Goal: Task Accomplishment & Management: Use online tool/utility

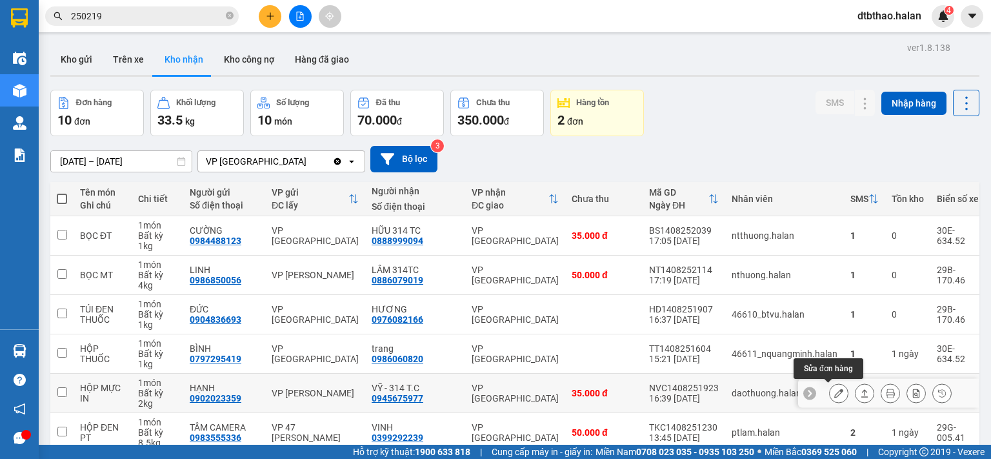
click at [834, 393] on icon at bounding box center [838, 392] width 9 height 9
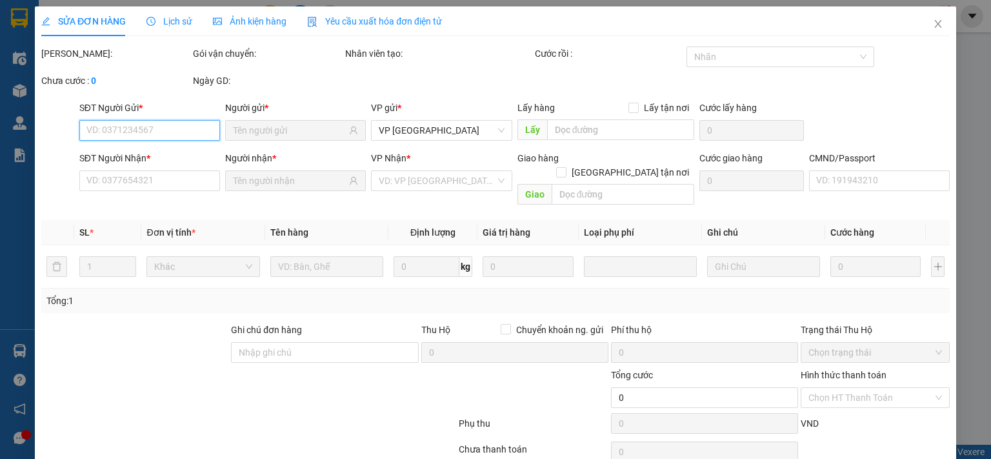
type input "0902023359"
type input "HẠNH"
type input "0945675977"
type input "VỸ - 314 T.C"
type input "35.000"
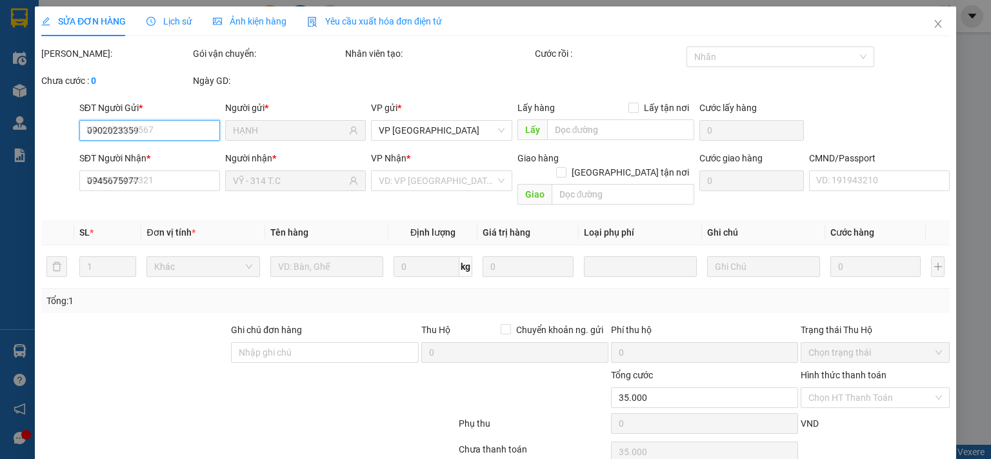
scroll to position [46, 0]
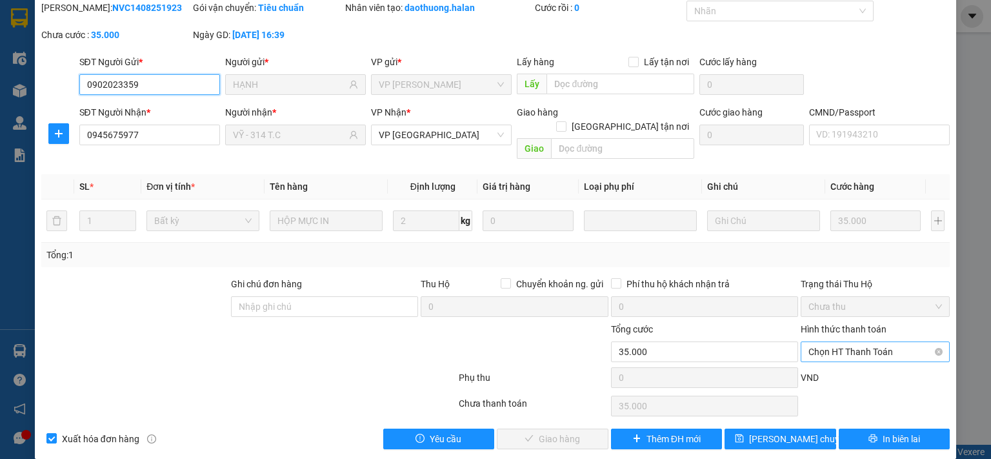
click at [826, 342] on span "Chọn HT Thanh Toán" at bounding box center [875, 351] width 134 height 19
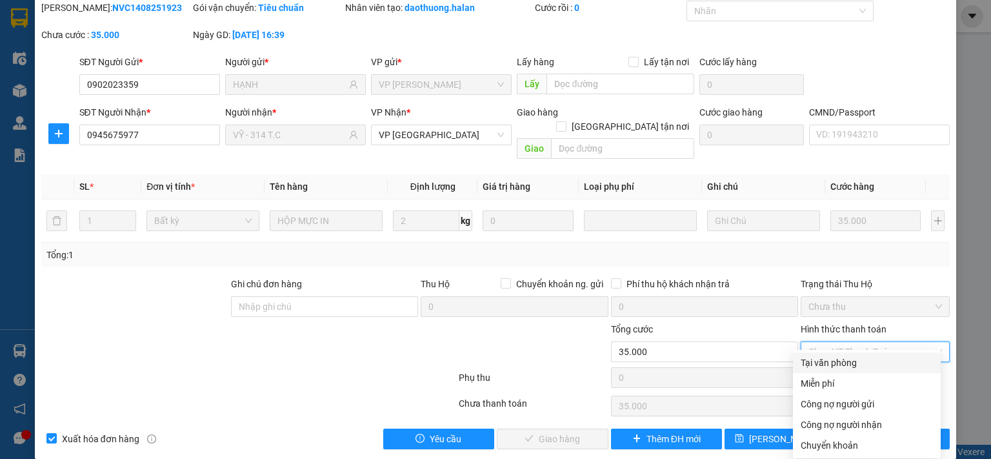
click at [824, 362] on div "Tại văn phòng" at bounding box center [866, 362] width 132 height 14
type input "0"
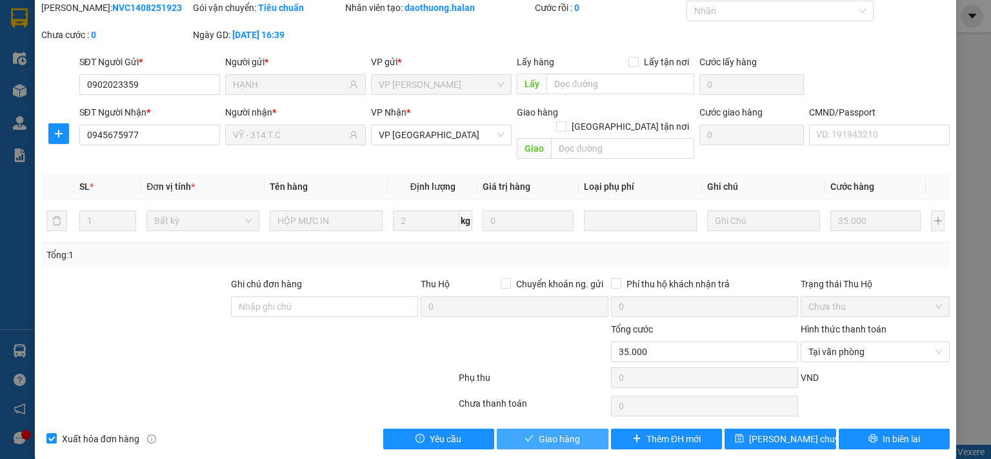
click at [571, 431] on span "Giao hàng" at bounding box center [559, 438] width 41 height 14
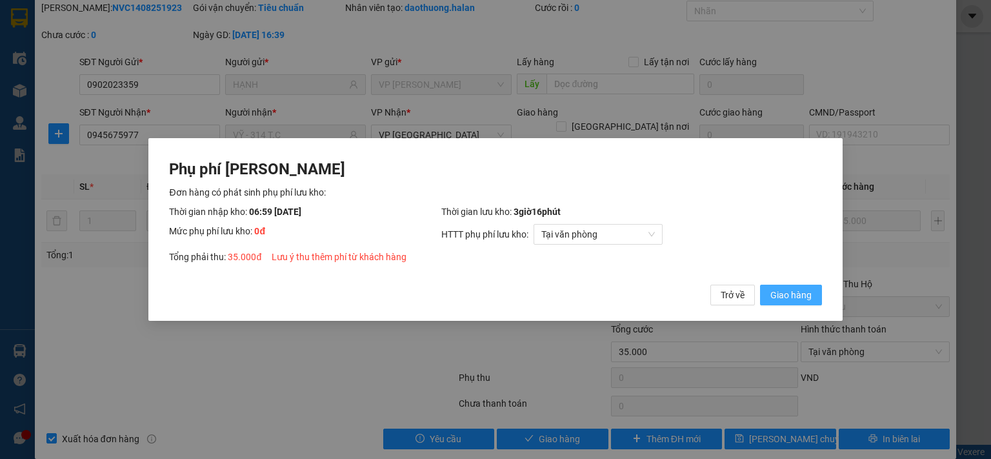
click at [794, 293] on span "Giao hàng" at bounding box center [790, 295] width 41 height 14
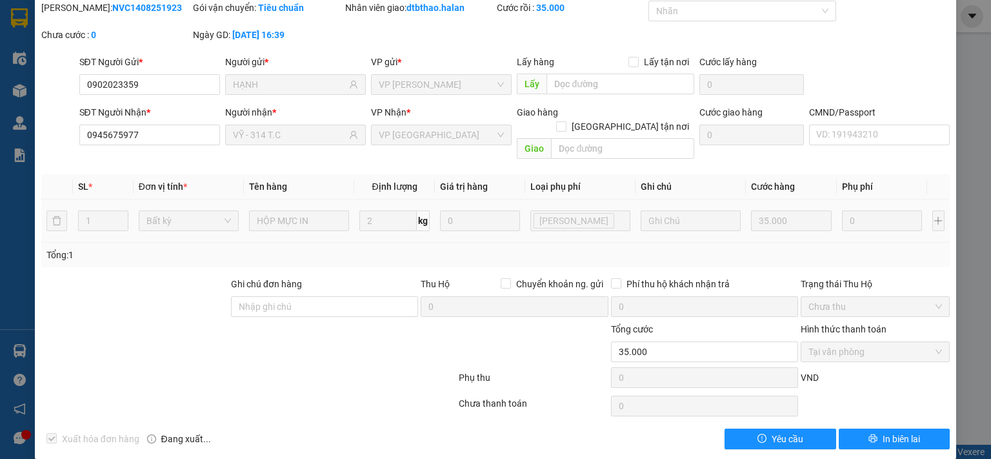
scroll to position [0, 0]
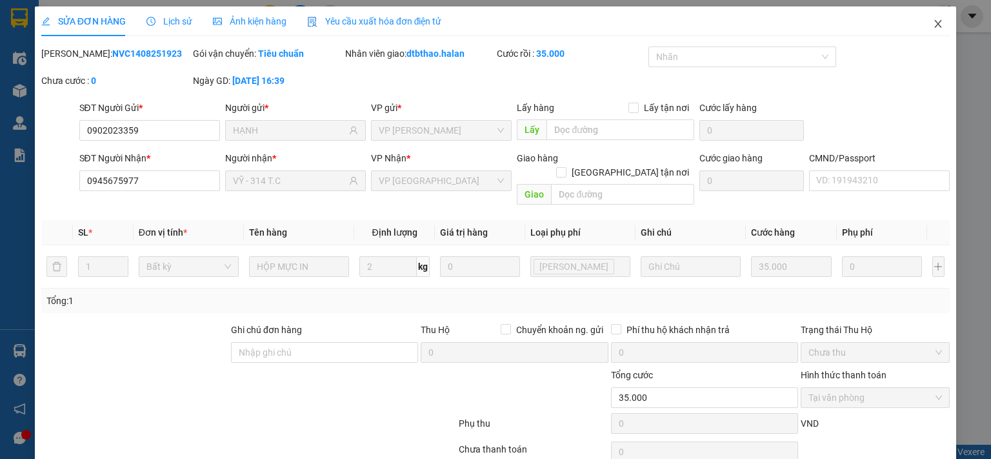
click at [933, 28] on icon "close" at bounding box center [938, 24] width 10 height 10
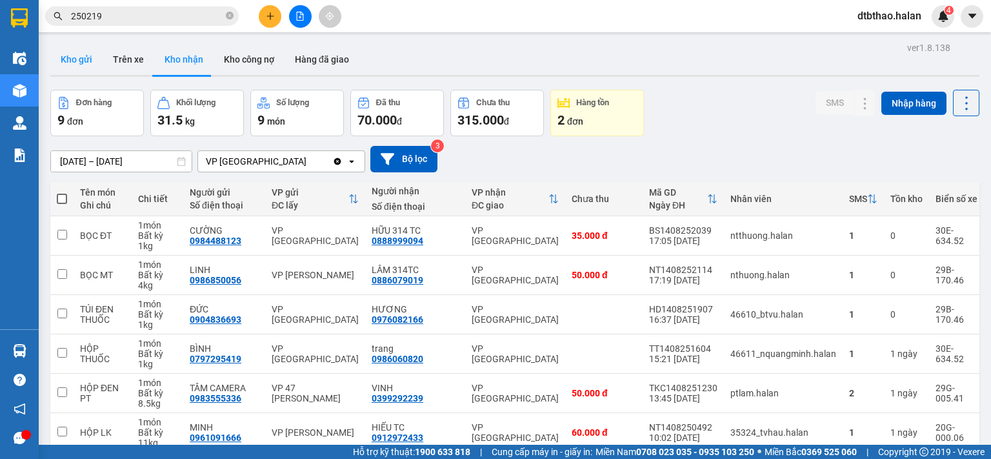
click at [70, 57] on button "Kho gửi" at bounding box center [76, 59] width 52 height 31
